Goal: Task Accomplishment & Management: Use online tool/utility

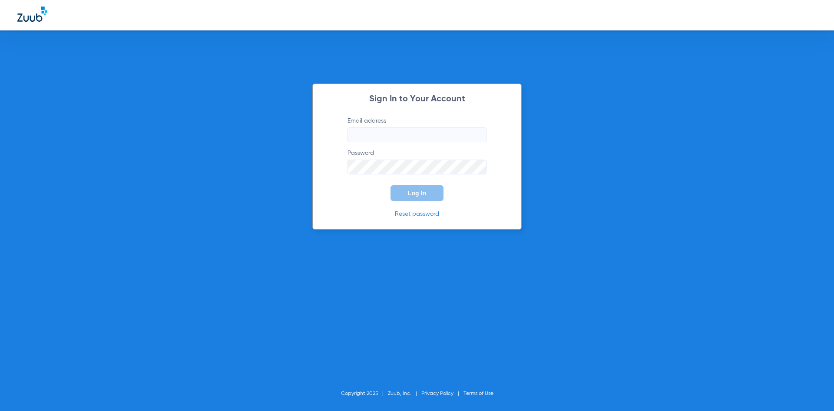
click at [374, 134] on input "Email address" at bounding box center [417, 134] width 139 height 15
paste input "[EMAIL_ADDRESS][DOMAIN_NAME]"
type input "[EMAIL_ADDRESS][DOMAIN_NAME]"
click at [408, 192] on span "Log In" at bounding box center [417, 192] width 18 height 7
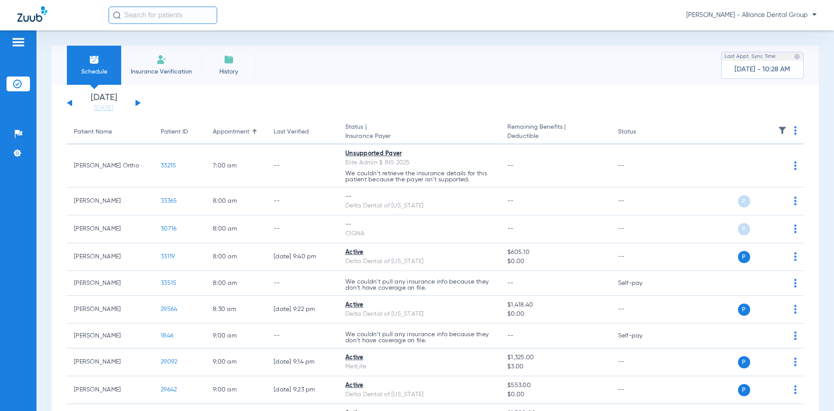
click at [146, 70] on span "Insurance Verification" at bounding box center [161, 71] width 67 height 9
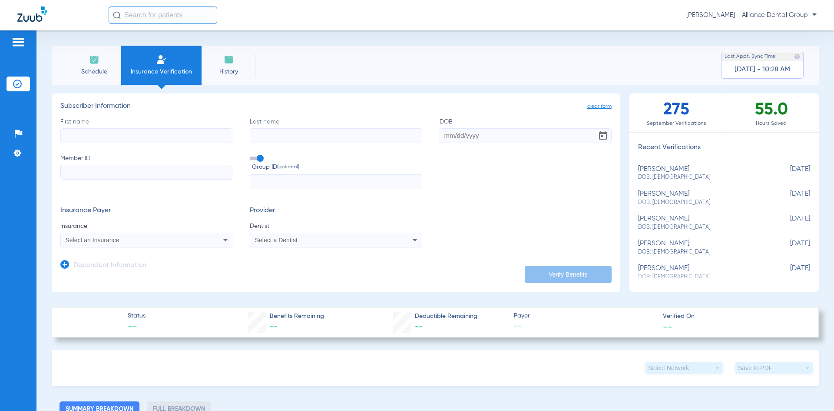
click at [84, 67] on span "Schedule" at bounding box center [93, 71] width 41 height 9
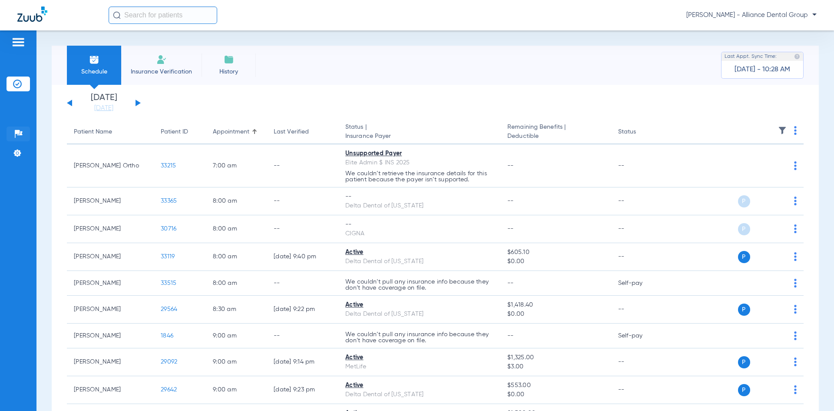
click at [20, 132] on img at bounding box center [18, 133] width 9 height 9
click at [23, 37] on img at bounding box center [18, 42] width 14 height 10
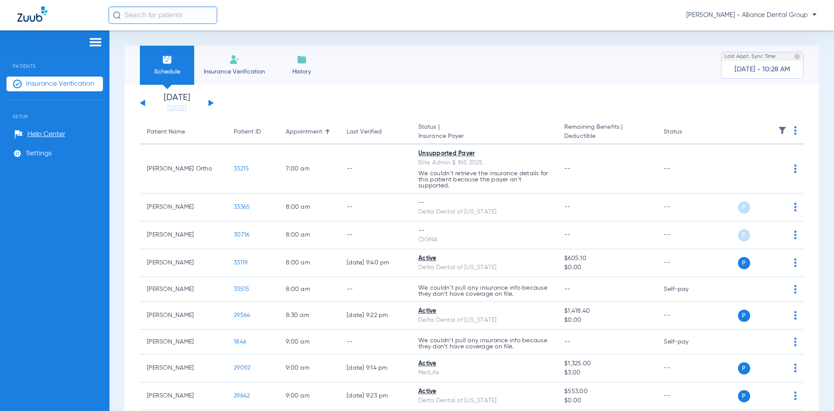
click at [345, 80] on div "Schedule Insurance Verification History Last Appt. Sync Time: [DATE] - 10:28 AM" at bounding box center [472, 65] width 694 height 39
click at [302, 69] on span "History" at bounding box center [301, 71] width 41 height 9
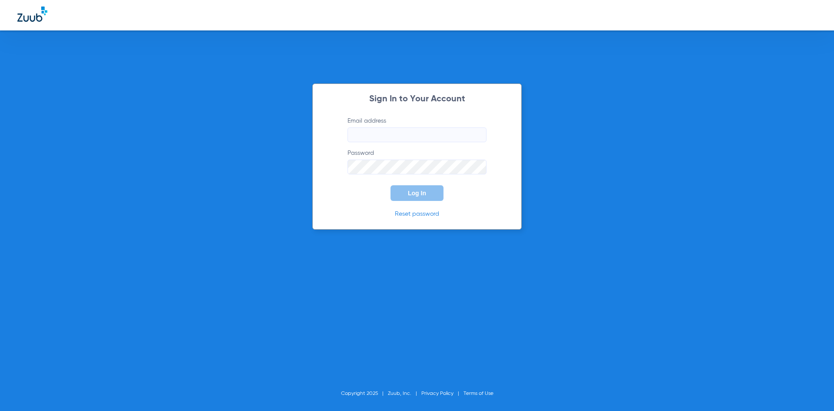
type input "[EMAIL_ADDRESS][DOMAIN_NAME]"
